Goal: Information Seeking & Learning: Understand process/instructions

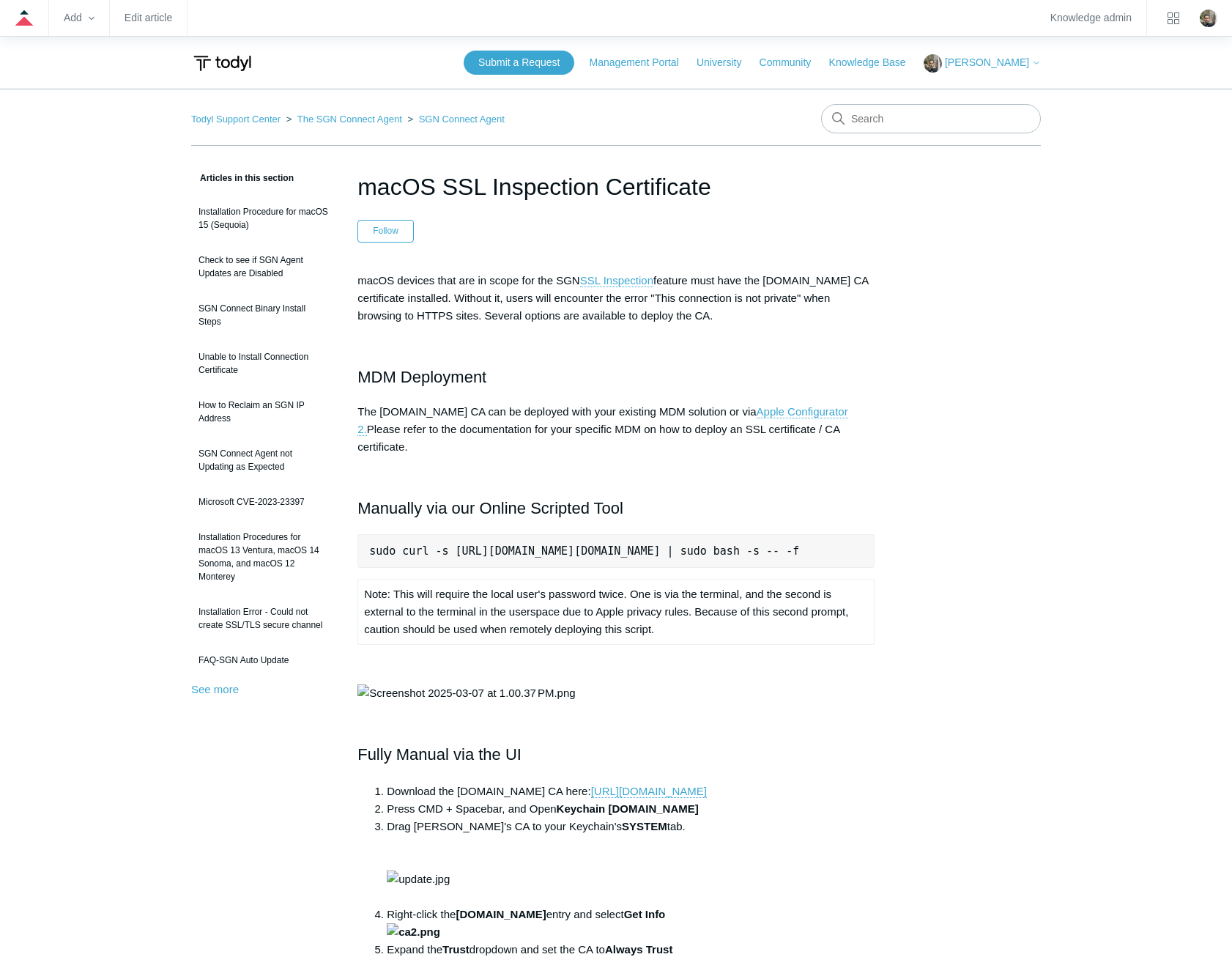
click at [1097, 381] on main "Todyl Support Center The SGN Connect Agent SGN Connect Agent Articles in this s…" at bounding box center [616, 834] width 1232 height 1492
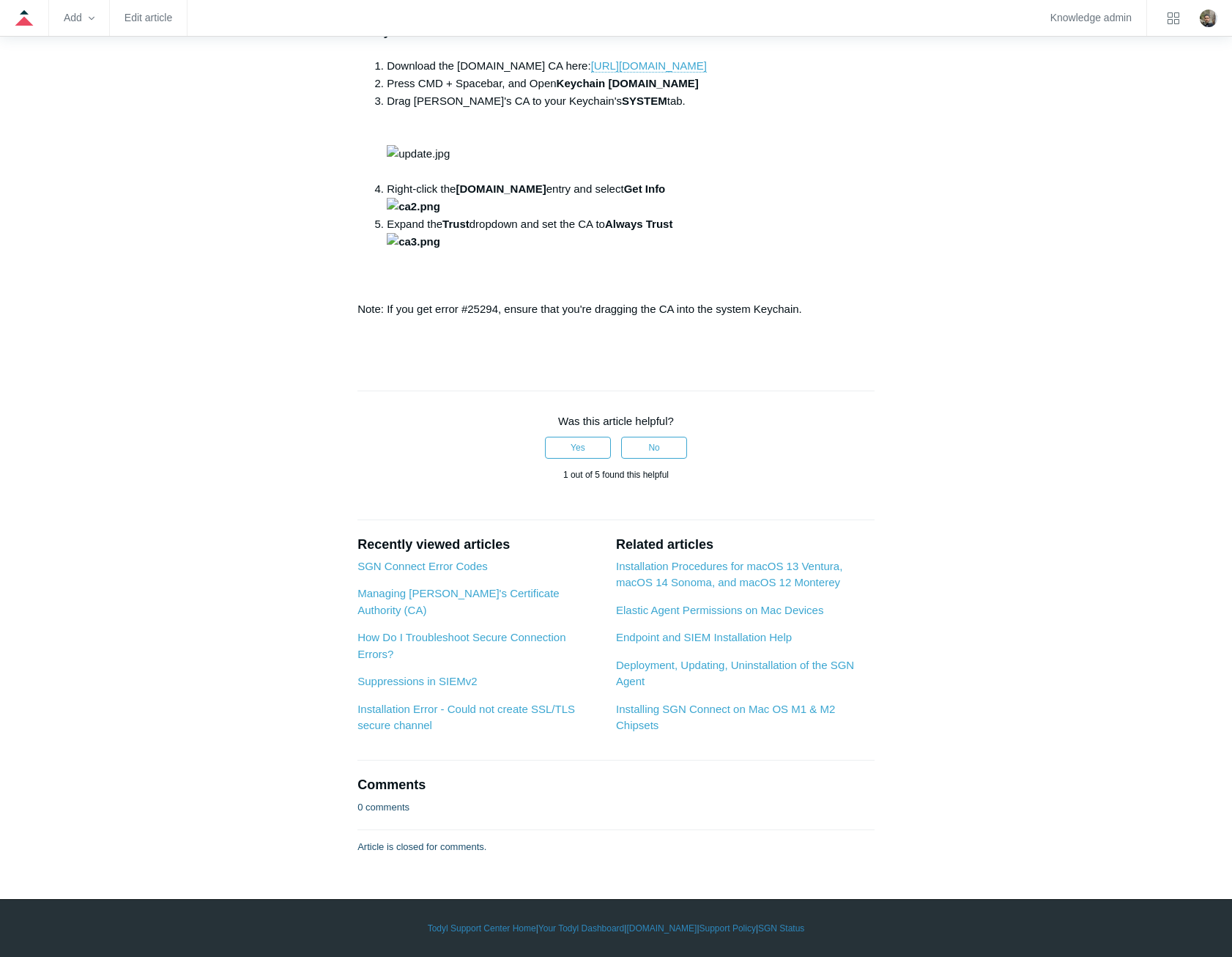
scroll to position [1246, 0]
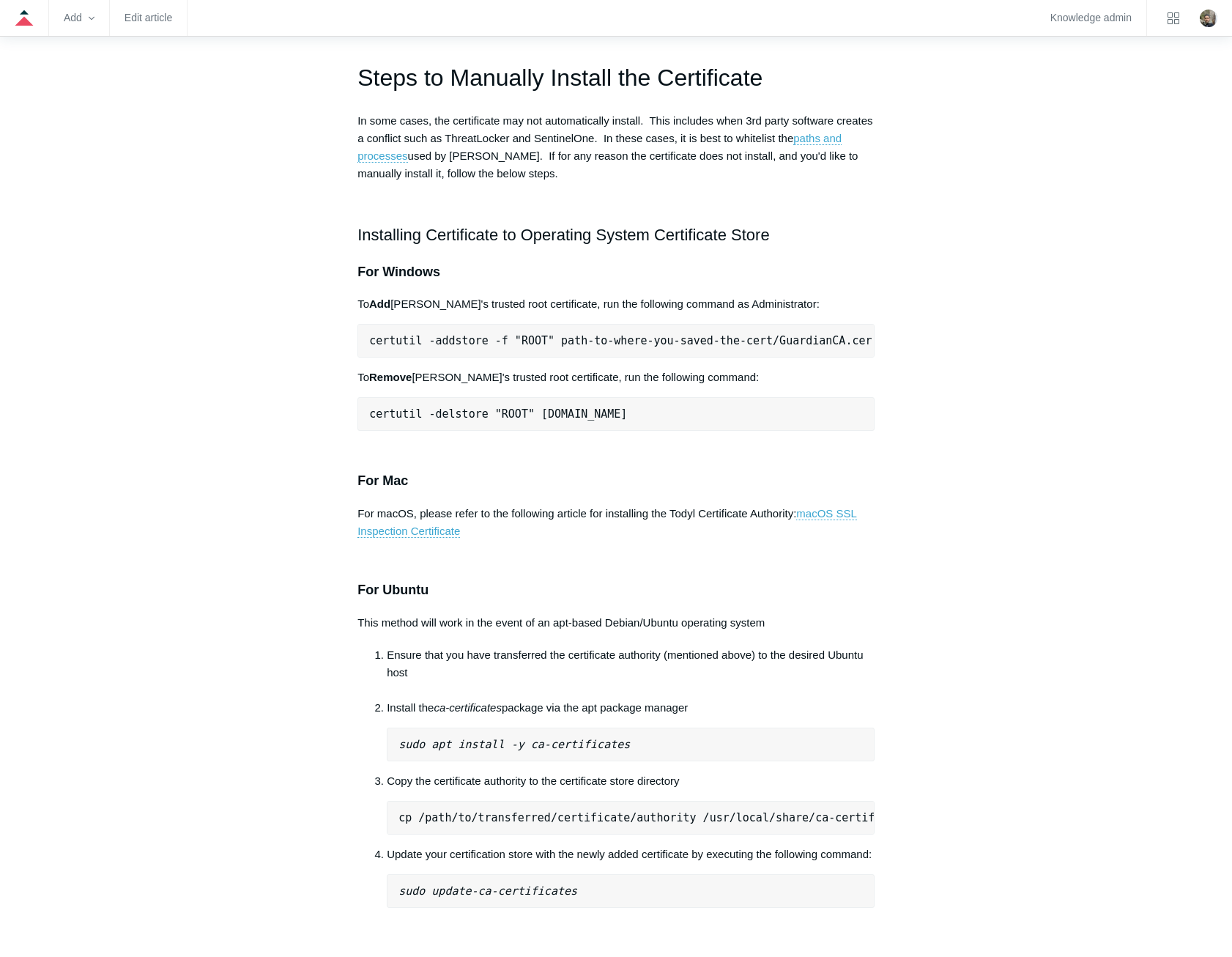
scroll to position [586, 0]
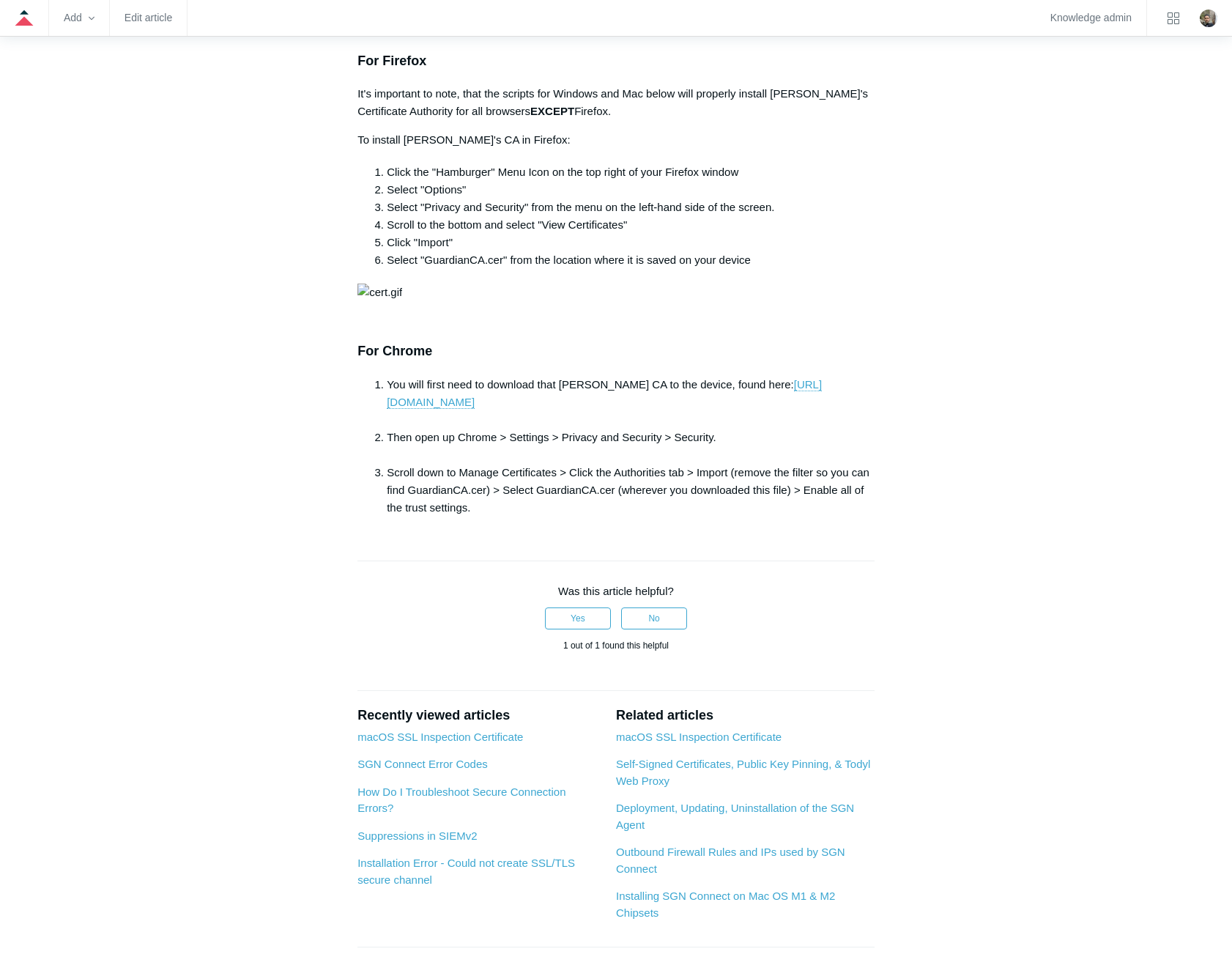
scroll to position [1513, 0]
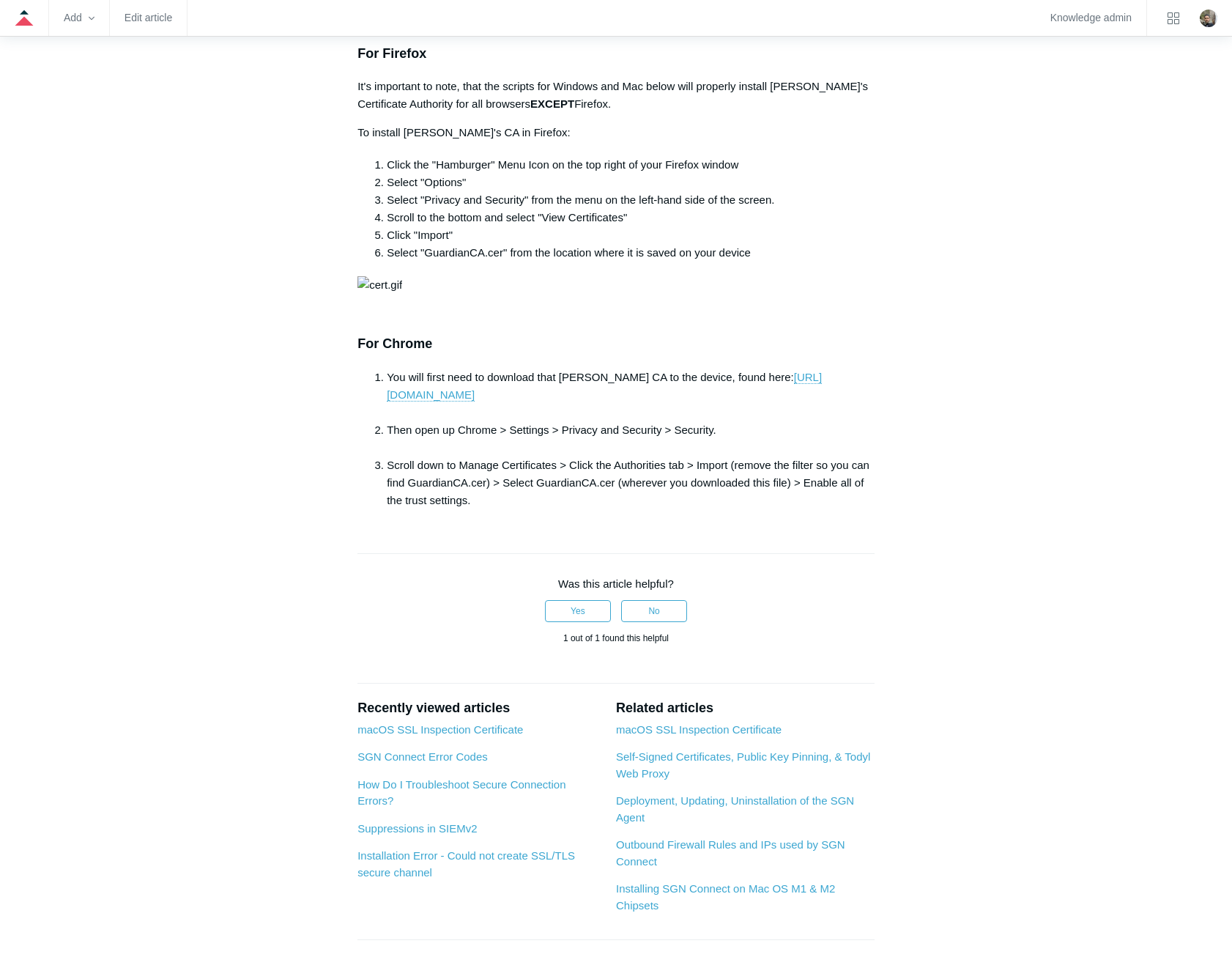
scroll to position [1660, 0]
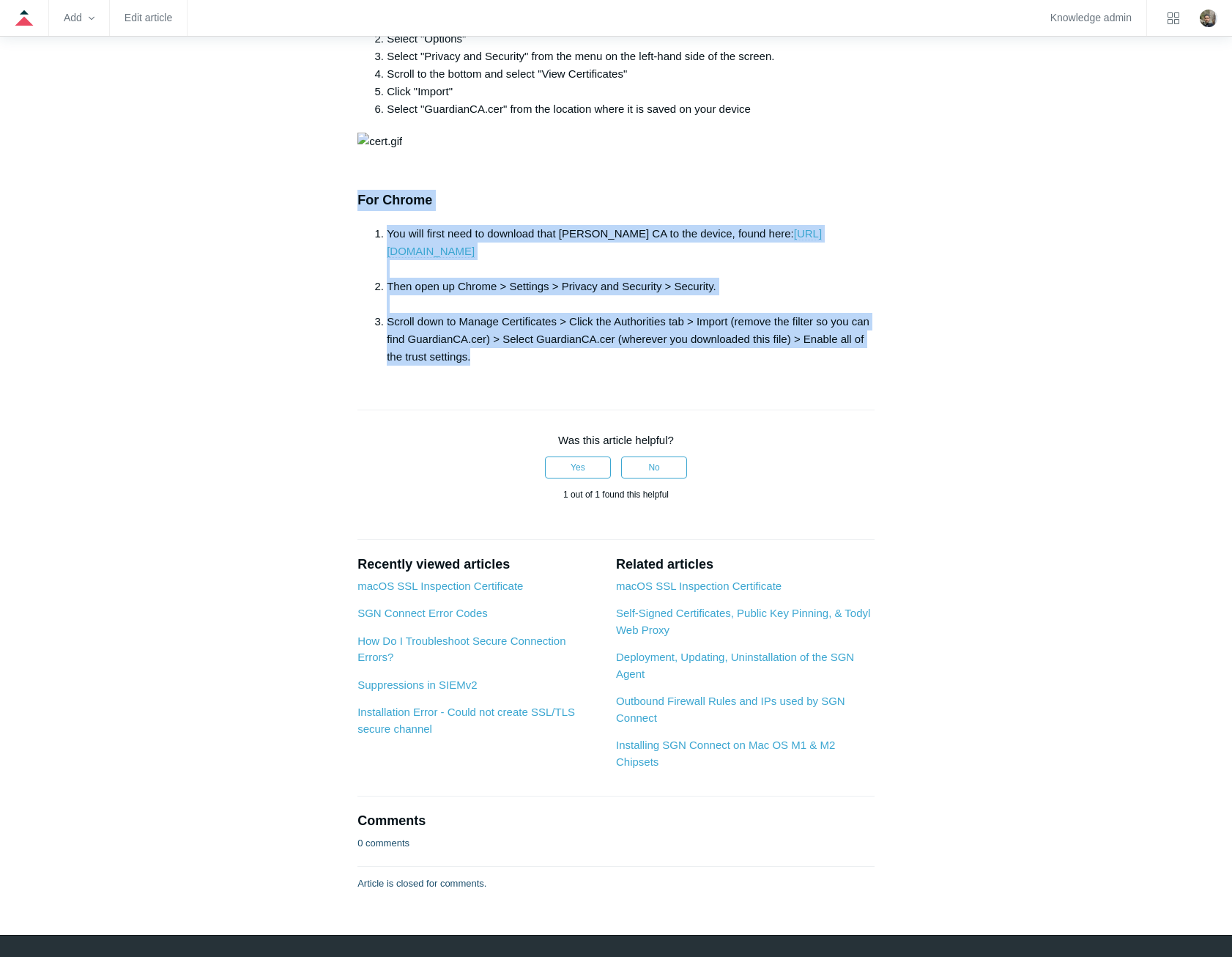
drag, startPoint x: 347, startPoint y: 502, endPoint x: 851, endPoint y: 661, distance: 528.5
copy div "For Chrome You will first need to download that [PERSON_NAME] CA to the device,…"
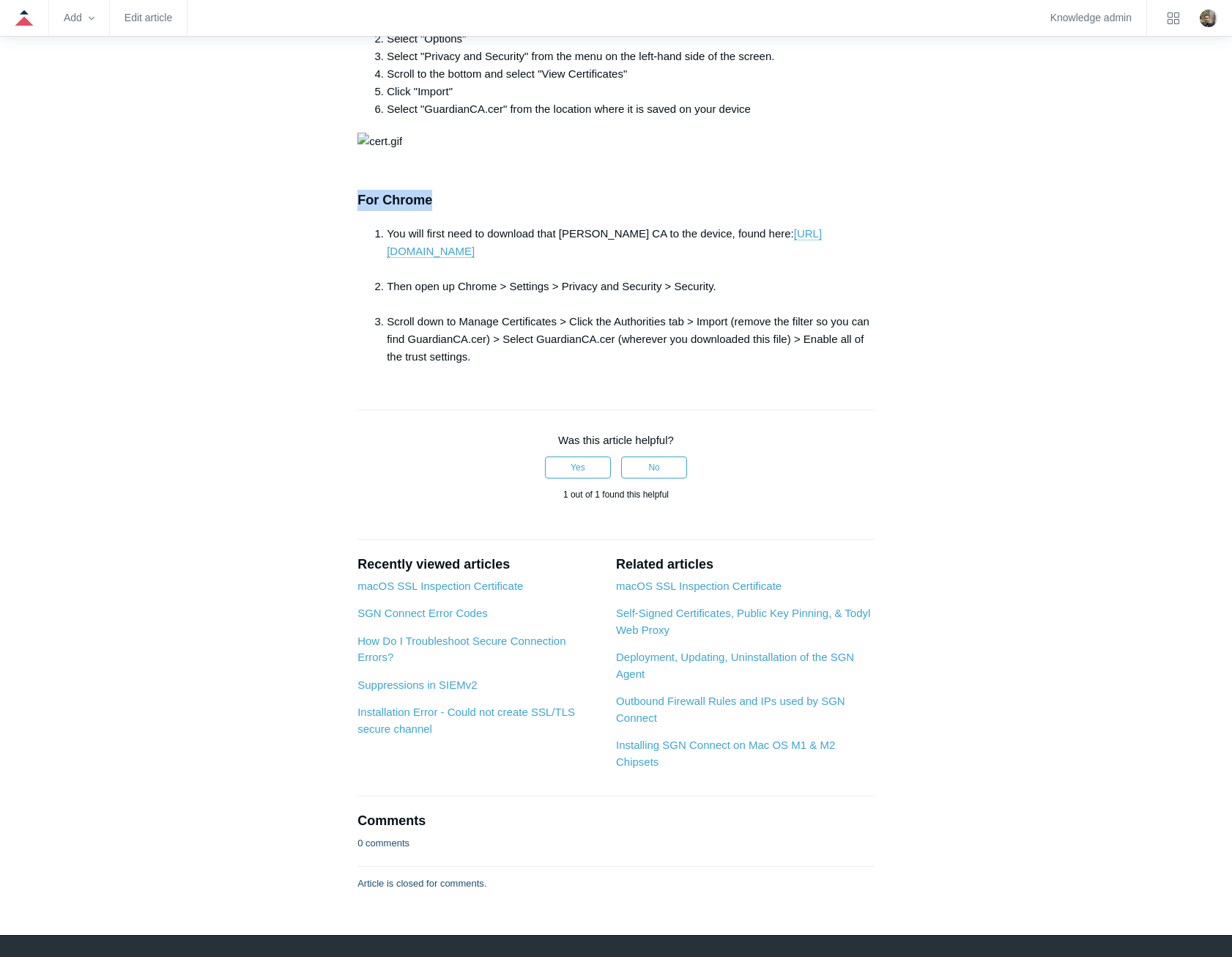
drag, startPoint x: 355, startPoint y: 503, endPoint x: 450, endPoint y: 504, distance: 95.0
drag, startPoint x: 450, startPoint y: 504, endPoint x: 392, endPoint y: 506, distance: 58.0
copy h3 "For Chrome"
click at [472, 179] on p at bounding box center [616, 170] width 517 height 18
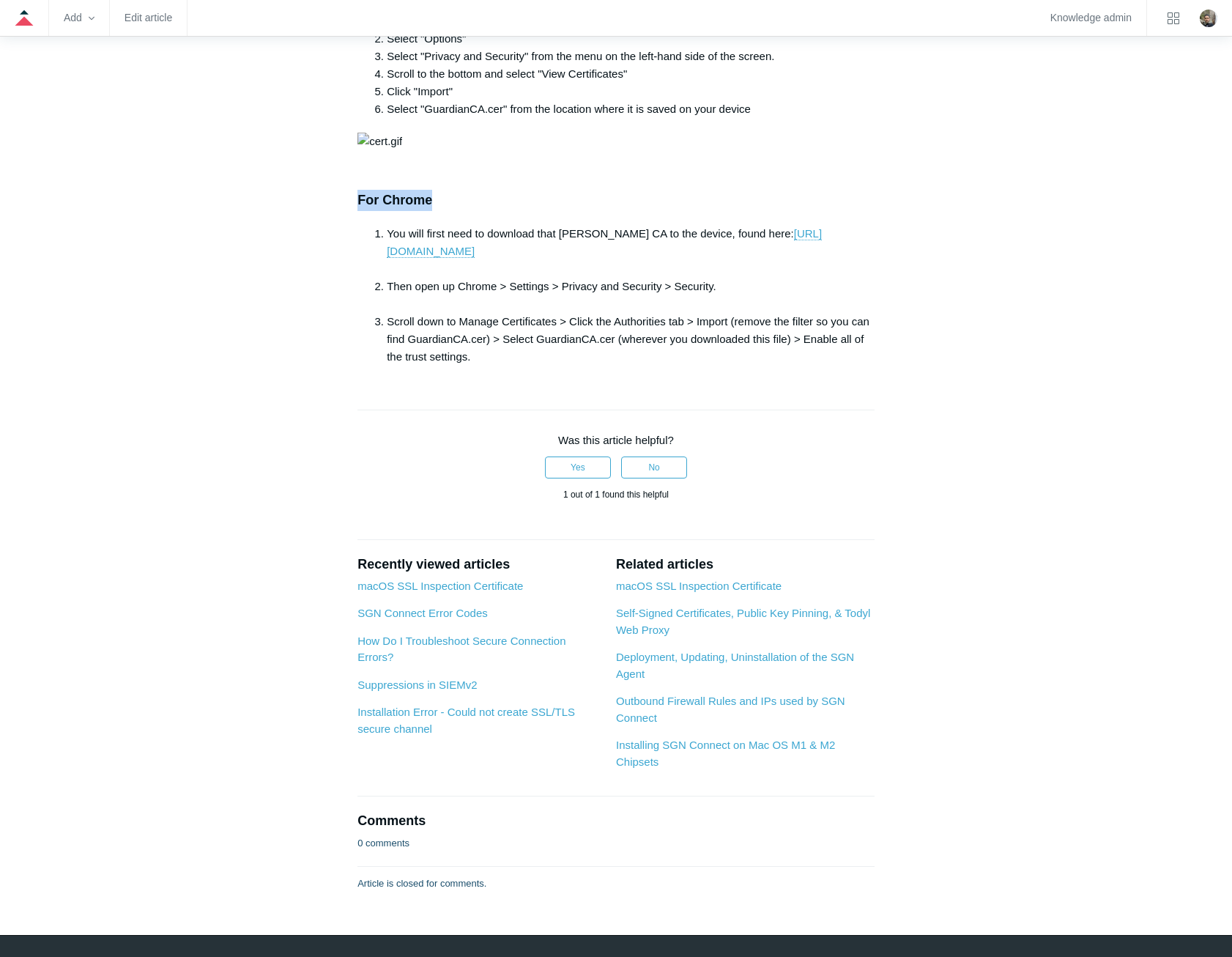
drag, startPoint x: 445, startPoint y: 507, endPoint x: 351, endPoint y: 505, distance: 94.0
drag, startPoint x: 351, startPoint y: 505, endPoint x: 378, endPoint y: 504, distance: 27.0
drag, startPoint x: 432, startPoint y: 504, endPoint x: 359, endPoint y: 502, distance: 73.0
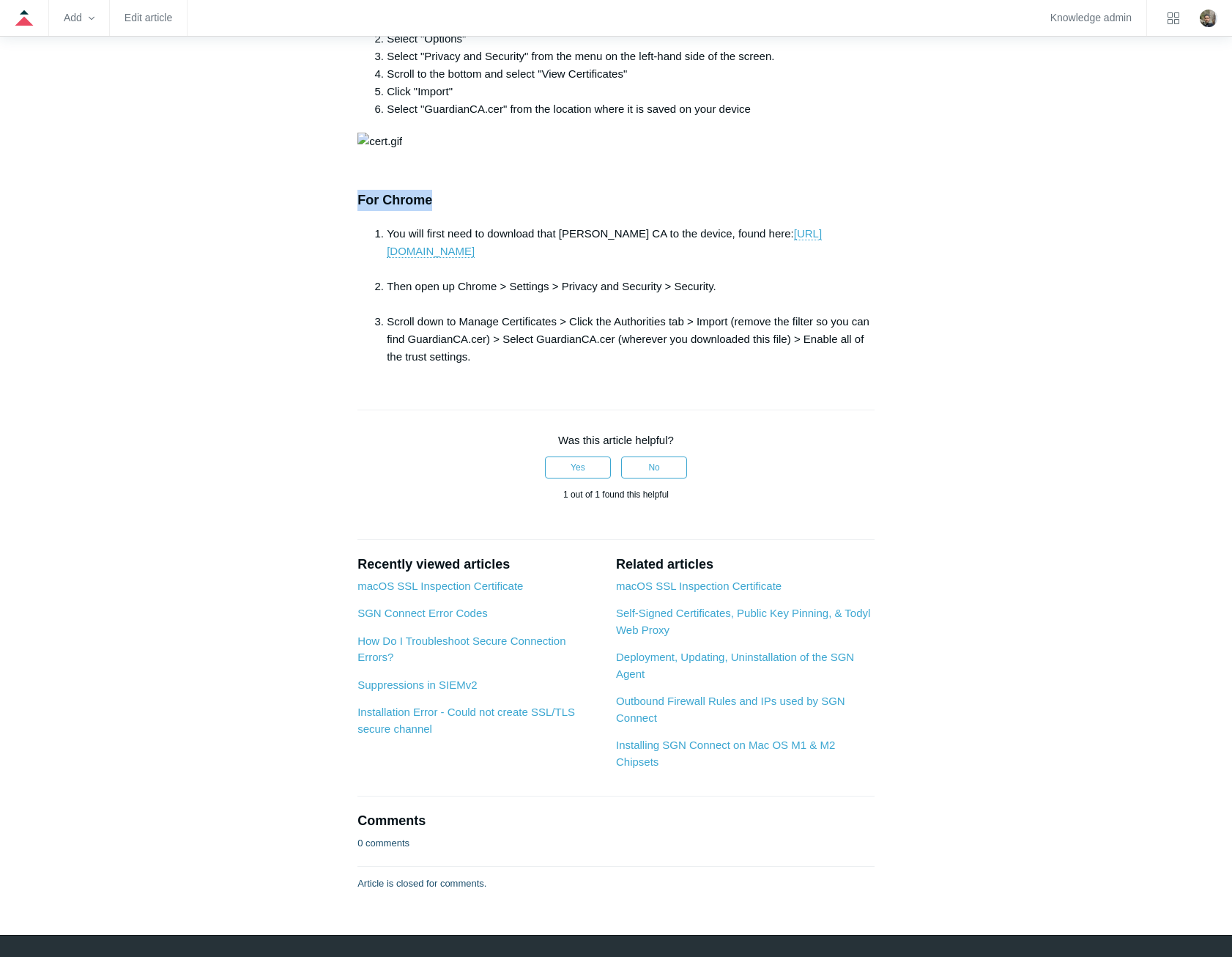
click at [359, 211] on h3 "For Chrome" at bounding box center [616, 200] width 517 height 21
drag, startPoint x: 463, startPoint y: 507, endPoint x: 356, endPoint y: 503, distance: 107.1
drag, startPoint x: 356, startPoint y: 503, endPoint x: 391, endPoint y: 503, distance: 35.0
